Goal: Task Accomplishment & Management: Manage account settings

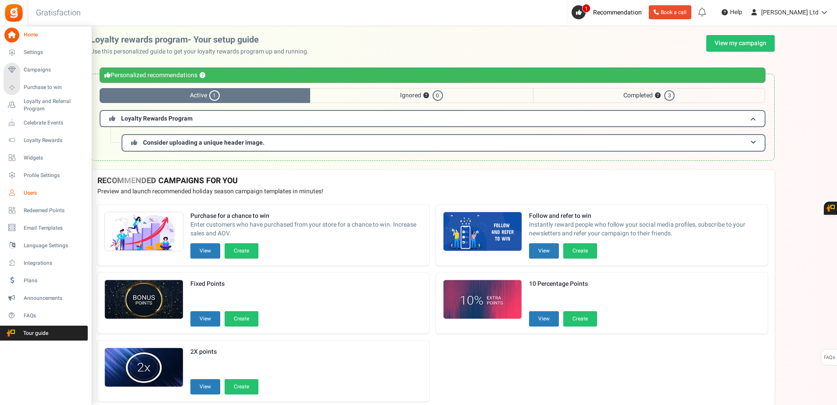
click at [13, 194] on icon at bounding box center [11, 193] width 15 height 15
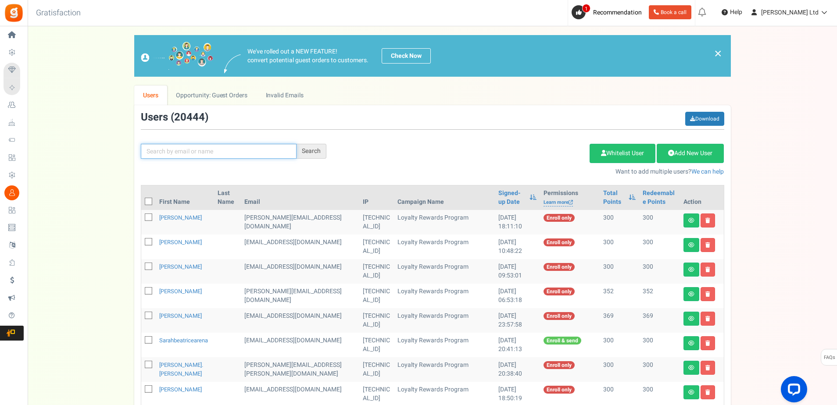
click at [187, 150] on input "text" at bounding box center [219, 151] width 156 height 15
paste input "[EMAIL_ADDRESS][DOMAIN_NAME]>"
type input "[EMAIL_ADDRESS][DOMAIN_NAME]"
click at [306, 156] on div "Search" at bounding box center [311, 151] width 30 height 15
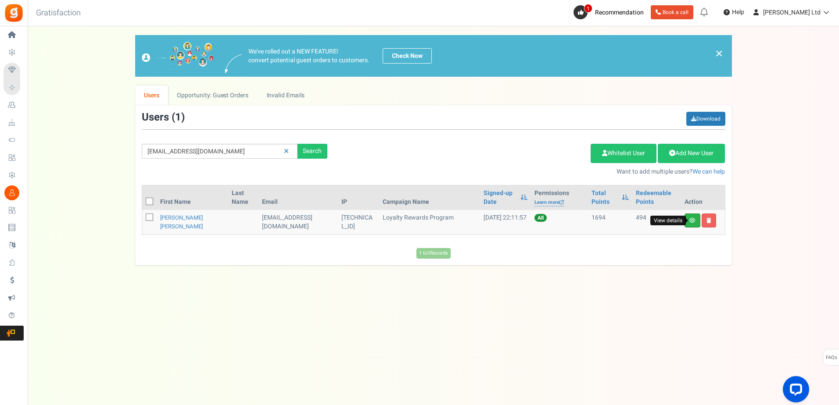
click at [690, 223] on icon at bounding box center [692, 220] width 6 height 5
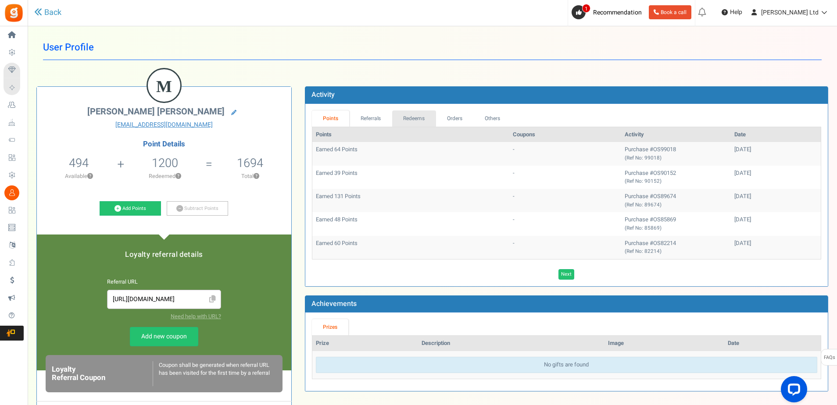
click at [413, 117] on link "Redeems" at bounding box center [414, 119] width 44 height 16
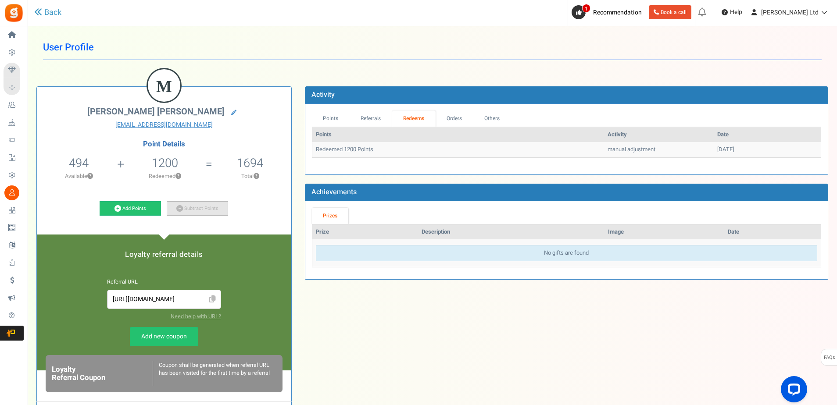
click at [200, 210] on link "Subtract Points" at bounding box center [197, 208] width 61 height 15
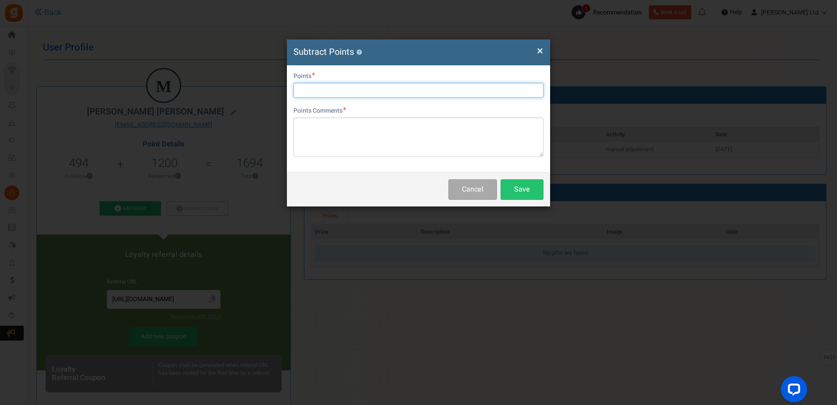
click at [320, 89] on input "text" at bounding box center [418, 90] width 250 height 15
type input "400"
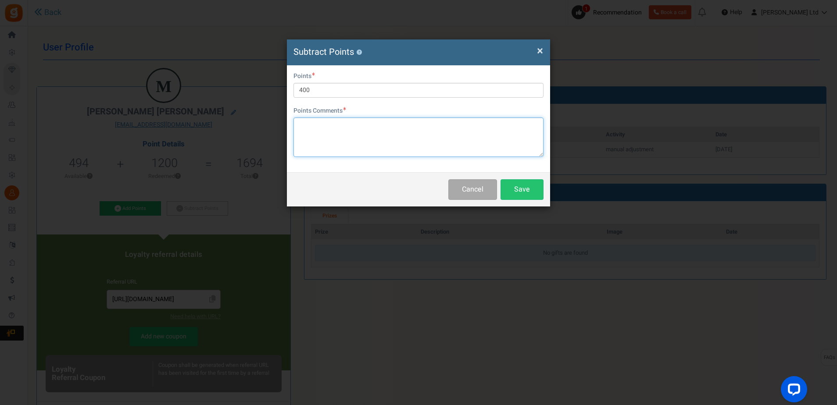
click at [314, 128] on textarea at bounding box center [418, 137] width 250 height 39
type textarea "manually redeemed for customer"
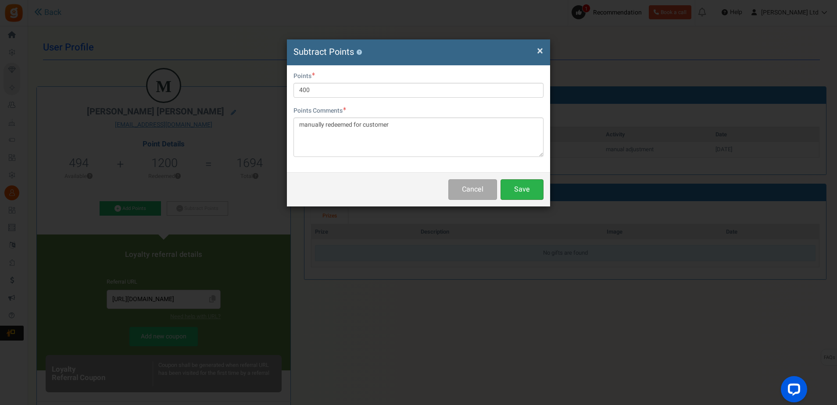
click at [527, 190] on button "Save" at bounding box center [521, 189] width 43 height 21
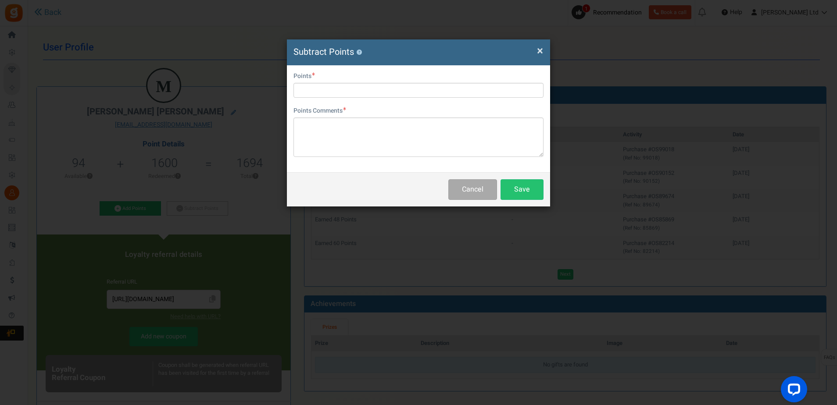
click at [538, 49] on span "×" at bounding box center [540, 51] width 6 height 17
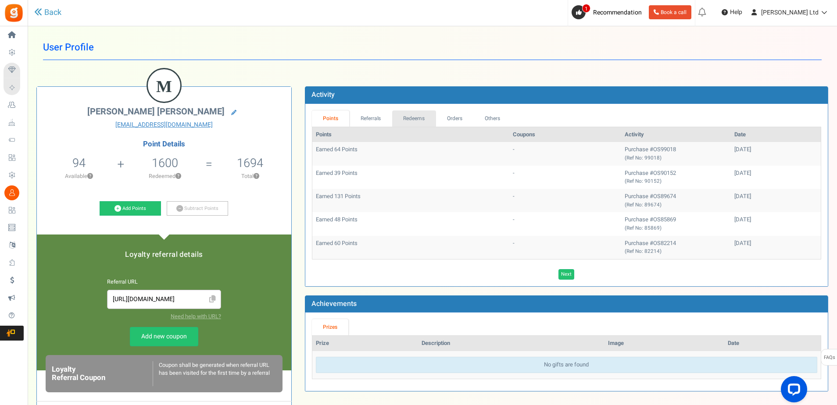
click at [412, 119] on link "Redeems" at bounding box center [414, 119] width 44 height 16
